Goal: Information Seeking & Learning: Learn about a topic

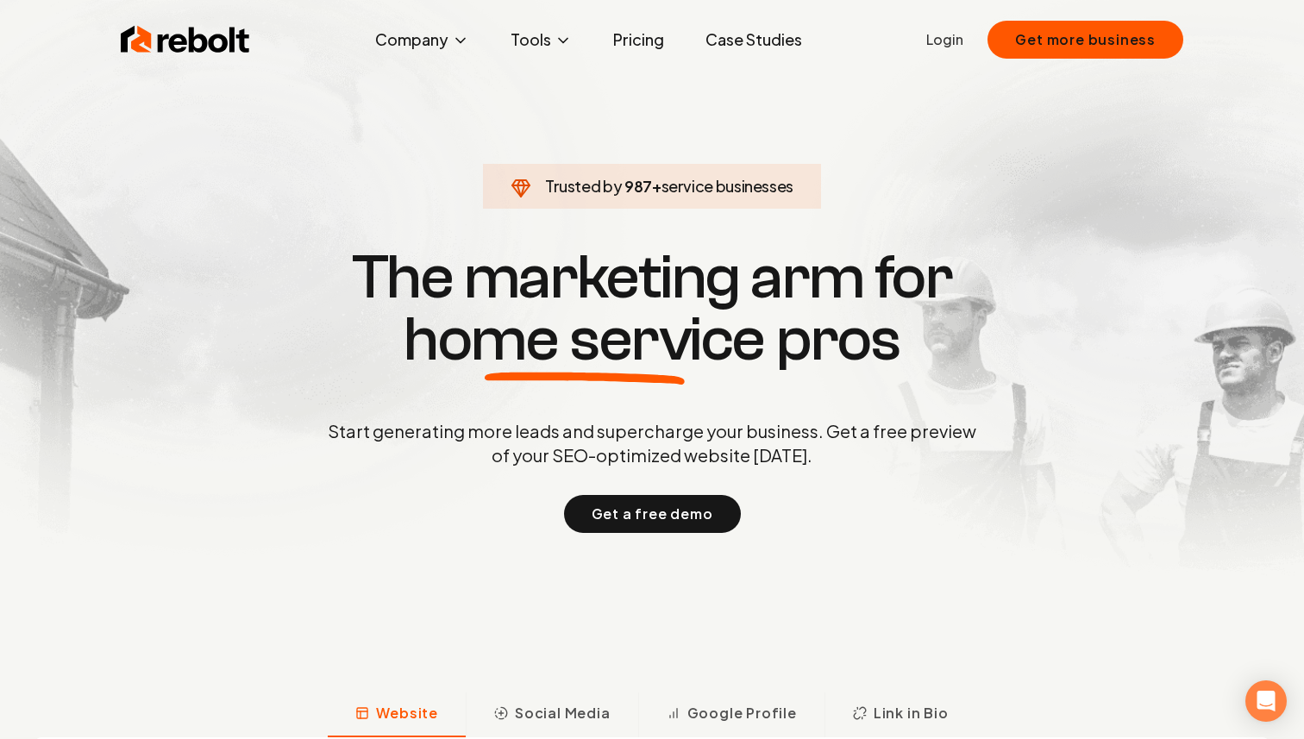
click at [948, 48] on link "Login" at bounding box center [944, 39] width 37 height 21
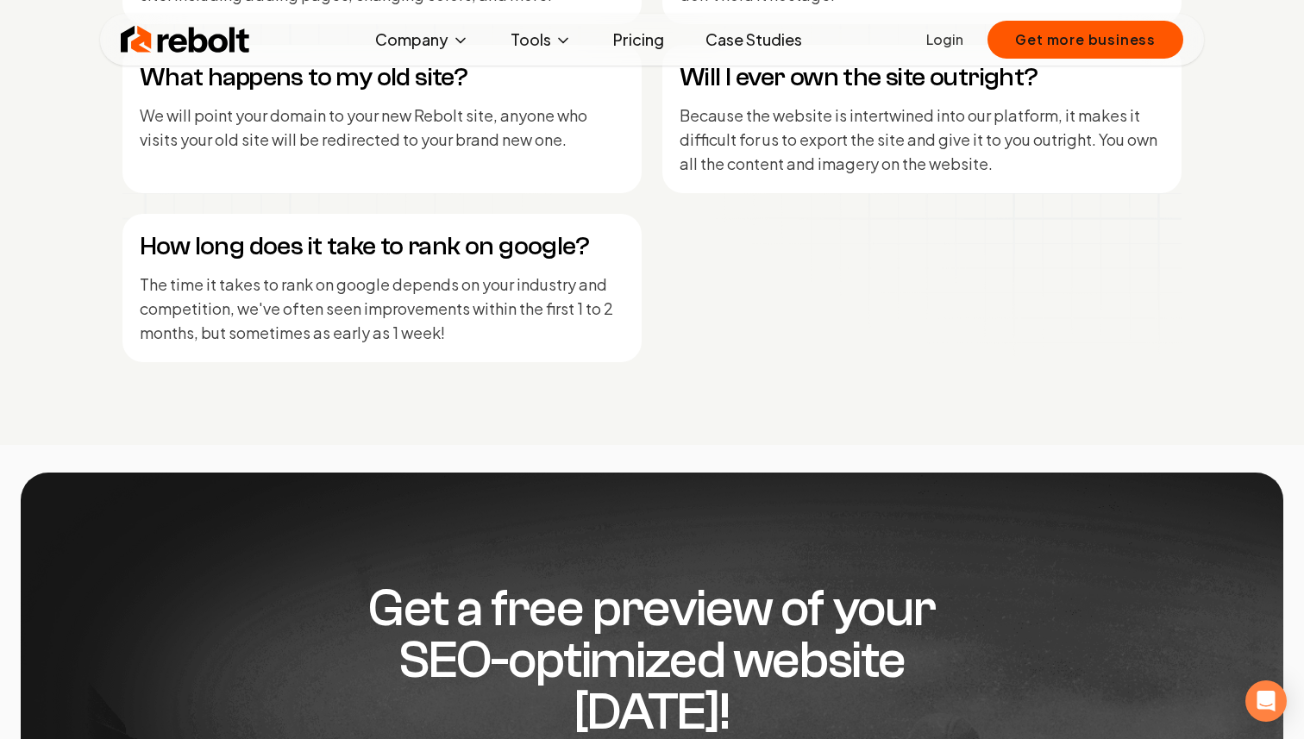
scroll to position [7610, 0]
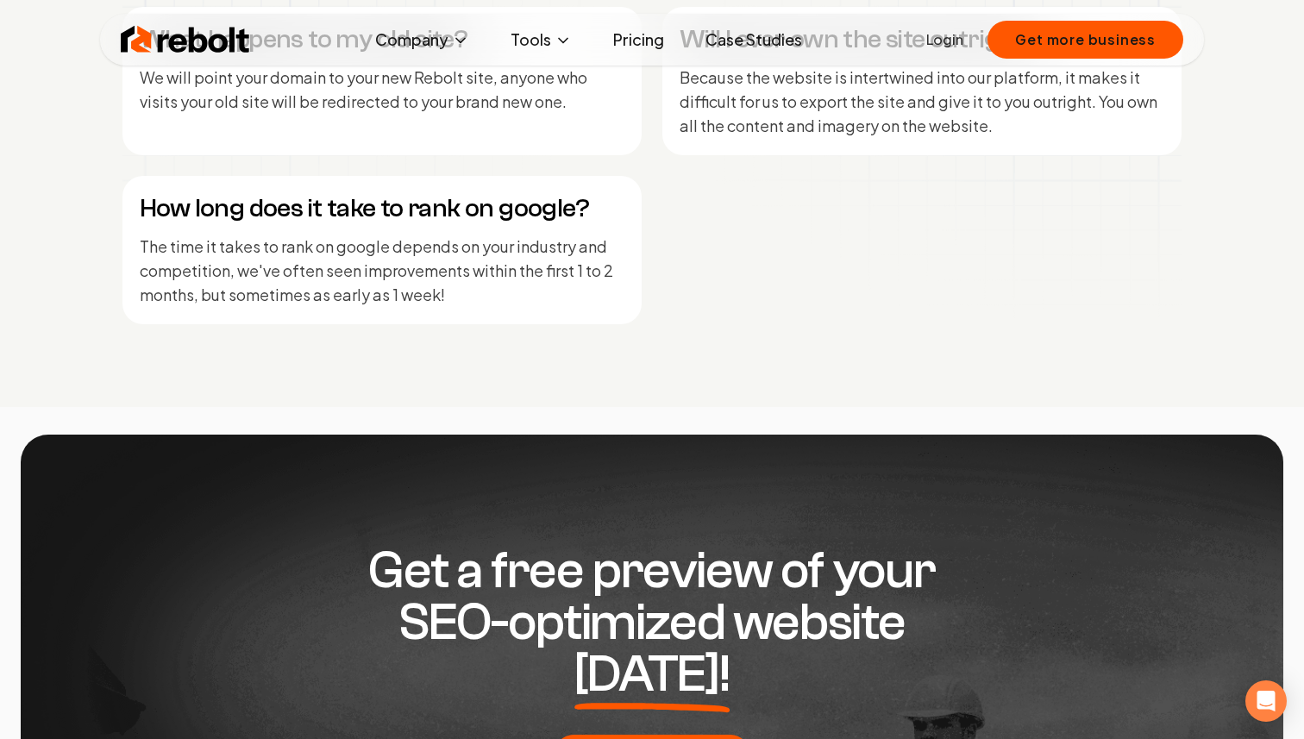
click at [653, 32] on link "Pricing" at bounding box center [638, 39] width 78 height 34
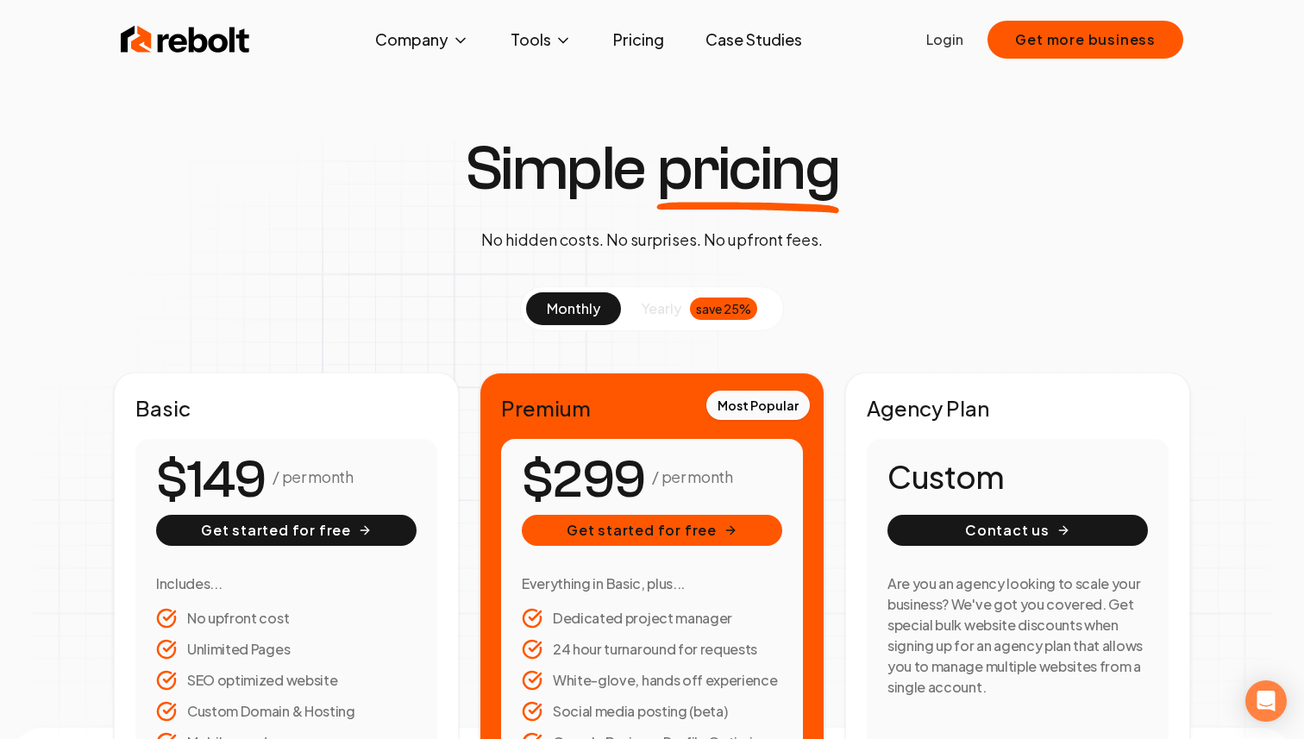
click at [626, 33] on link "Pricing" at bounding box center [638, 39] width 78 height 34
